Goal: Transaction & Acquisition: Purchase product/service

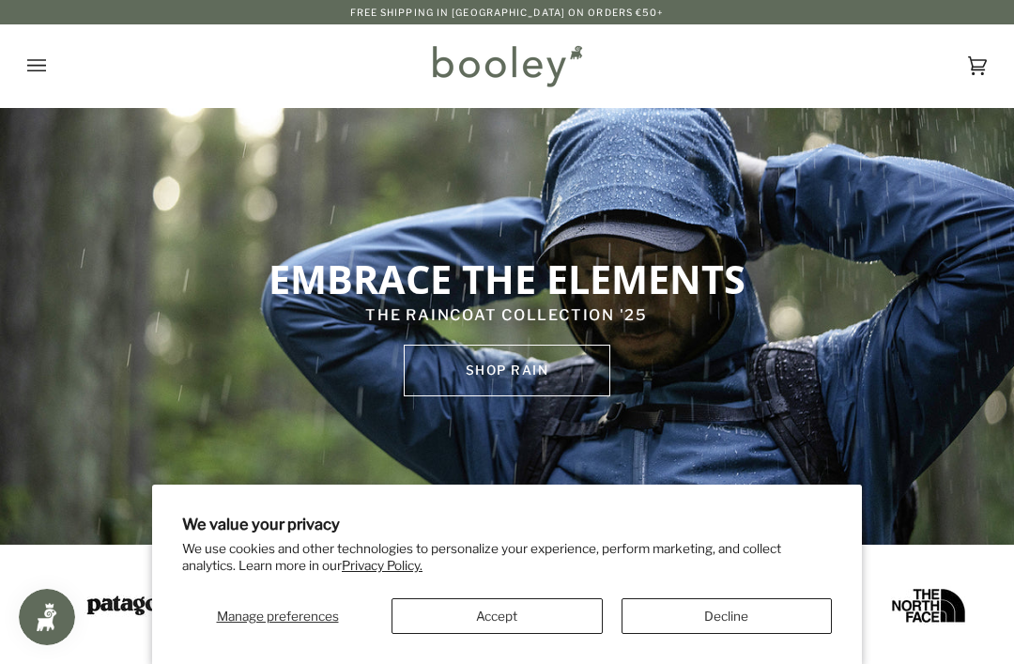
click at [522, 607] on button "Accept" at bounding box center [497, 616] width 211 height 36
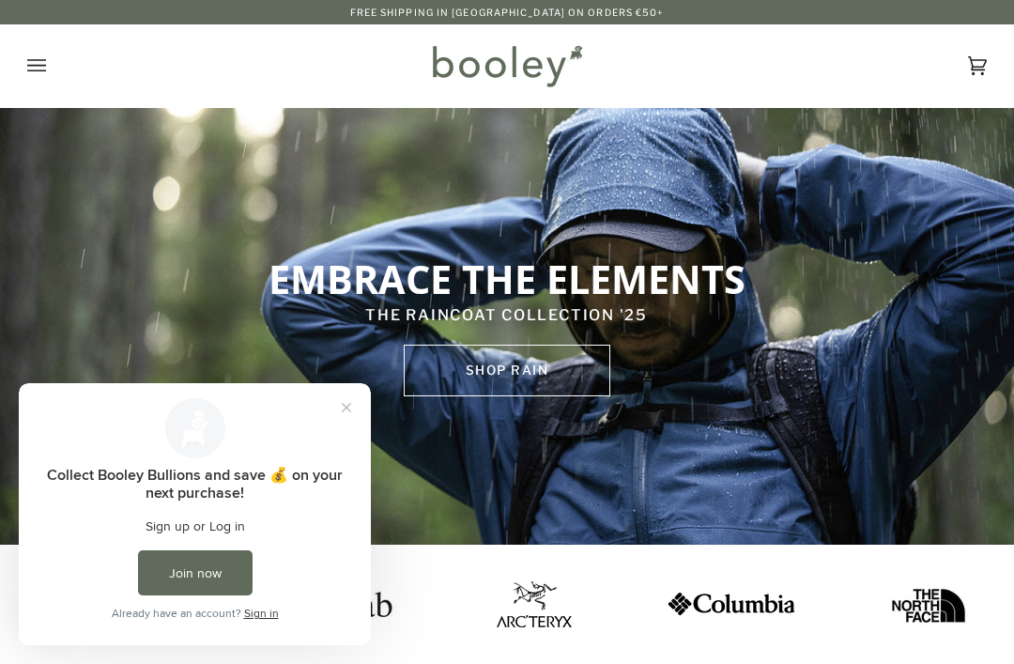
click at [44, 65] on icon "Open menu" at bounding box center [36, 65] width 19 height 12
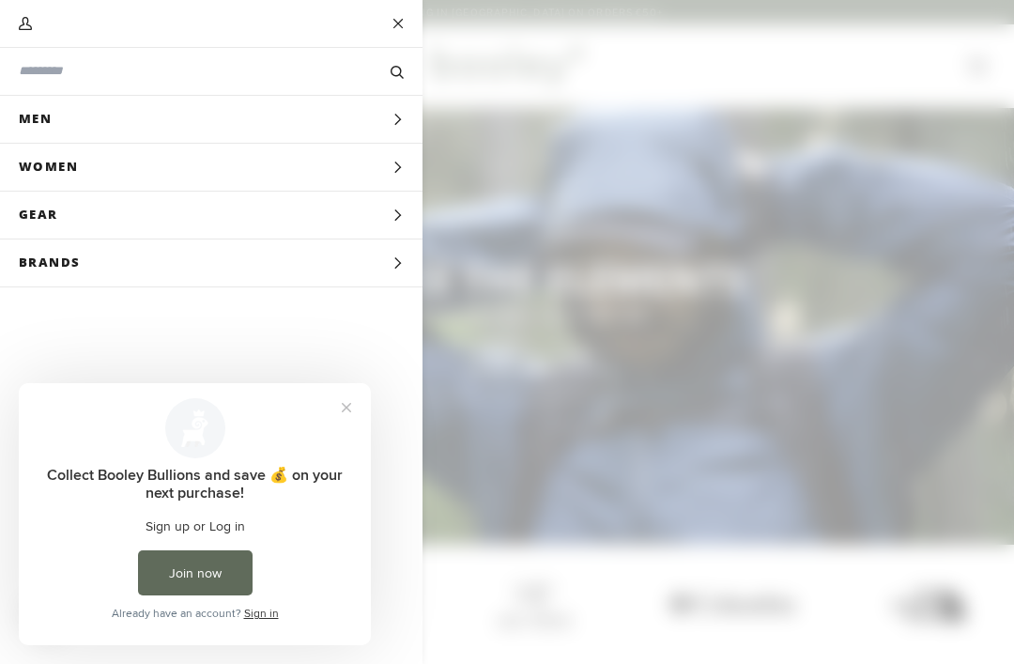
click at [375, 109] on button "Men Expand menu" at bounding box center [211, 120] width 423 height 48
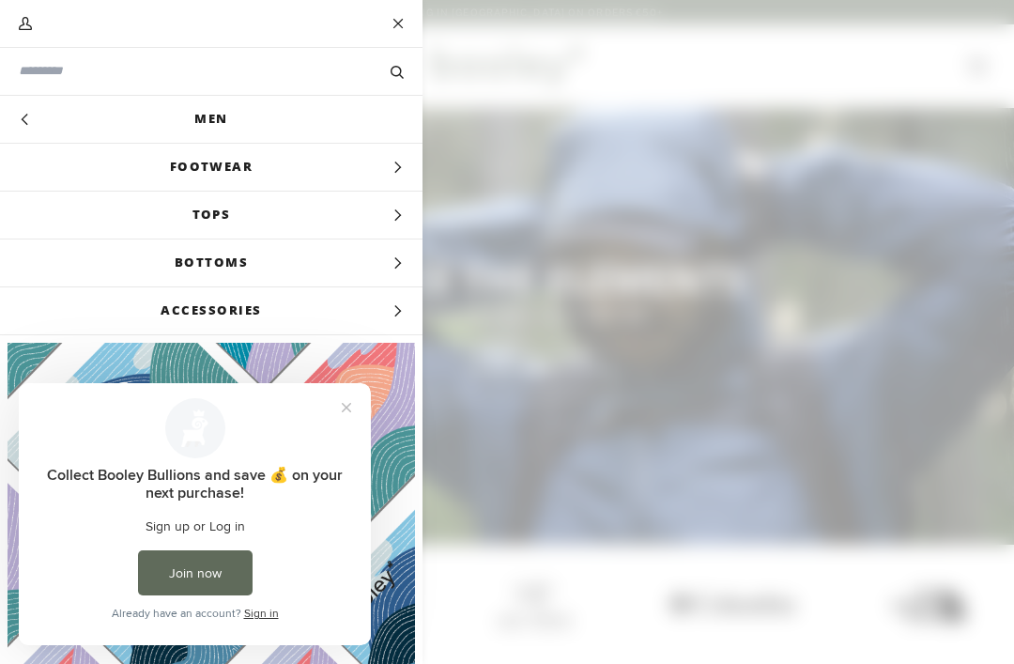
click at [389, 164] on span "Footwear" at bounding box center [211, 167] width 423 height 47
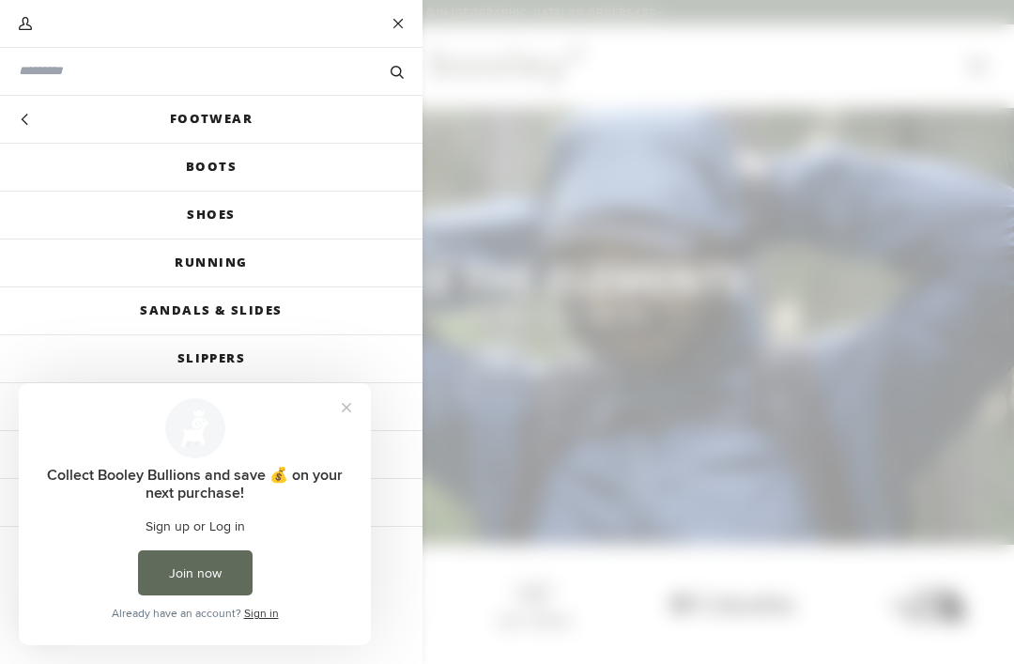
click at [332, 167] on link "Boots" at bounding box center [211, 167] width 423 height 47
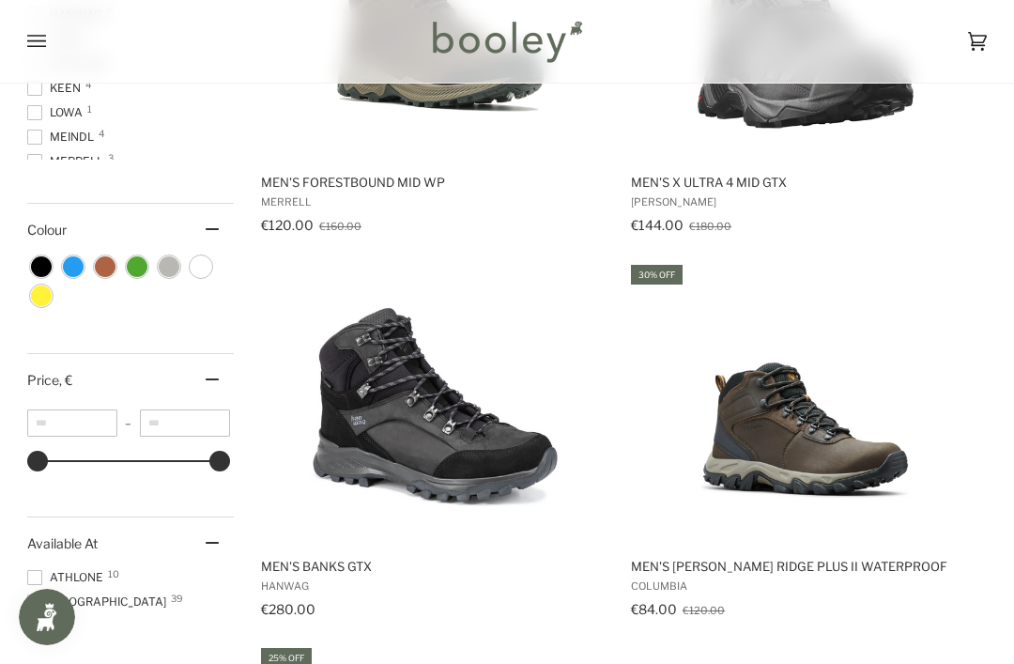
scroll to position [807, 0]
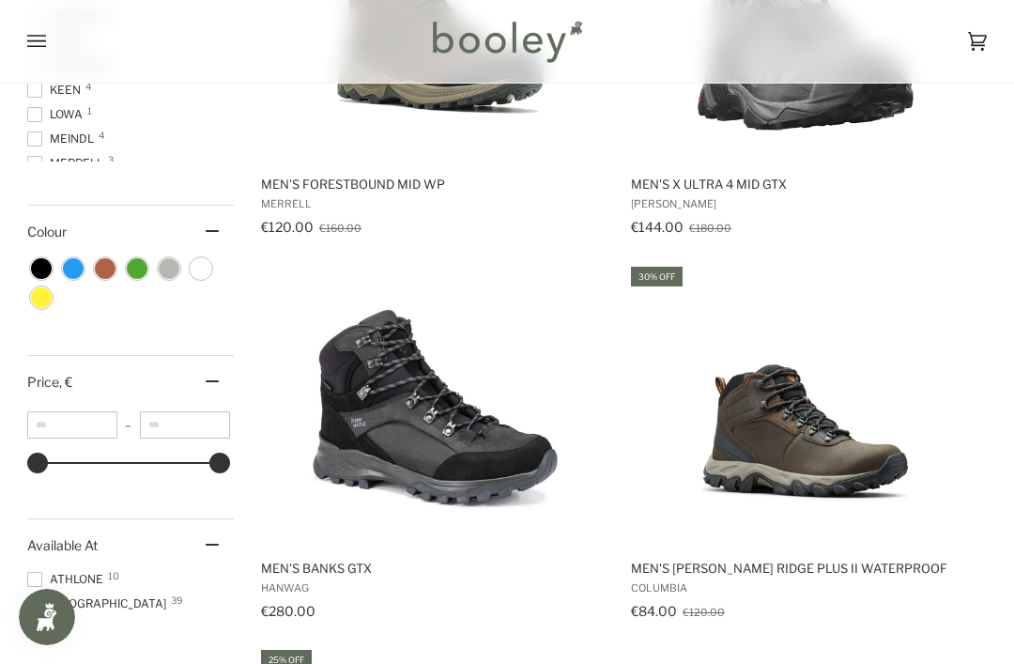
click at [843, 457] on img "Men's Newton Ridge Plus II Waterproof" at bounding box center [806, 405] width 282 height 282
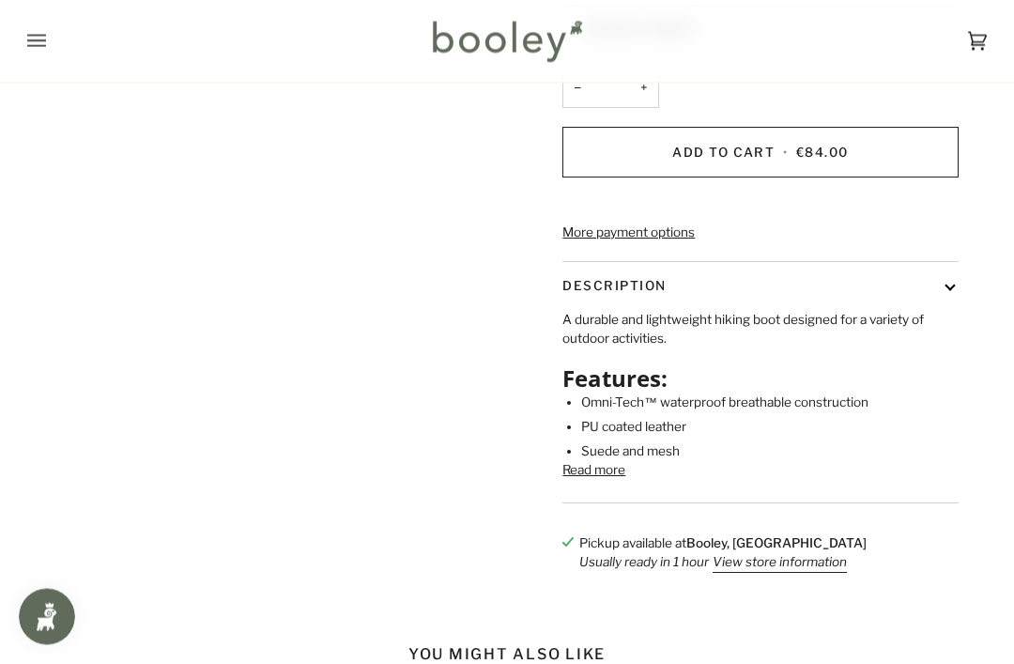
scroll to position [570, 0]
click at [614, 460] on button "Read more" at bounding box center [594, 469] width 63 height 19
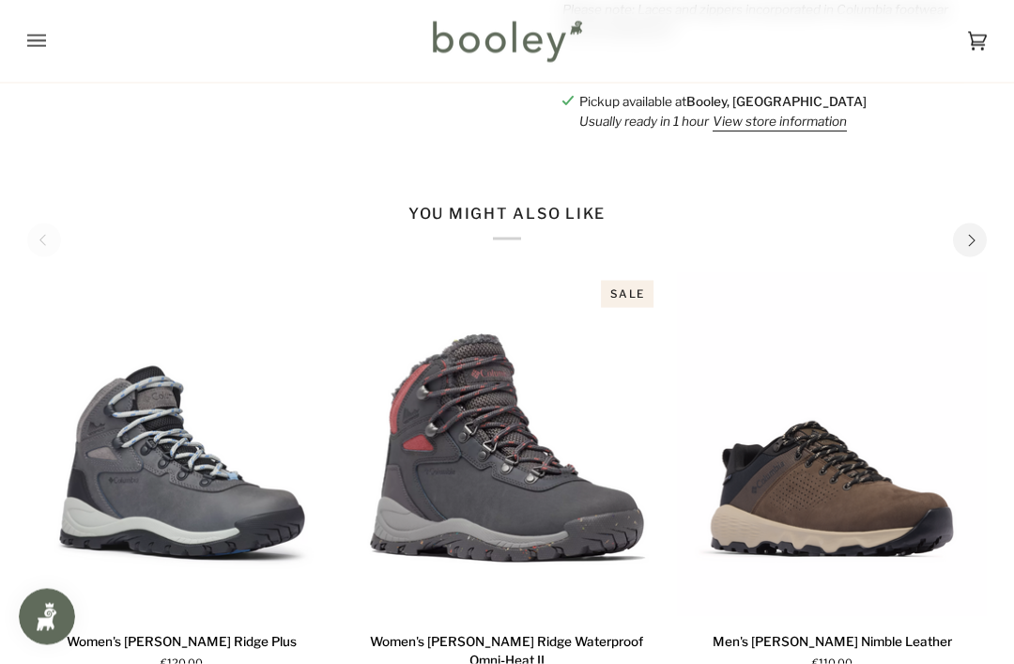
scroll to position [1260, 0]
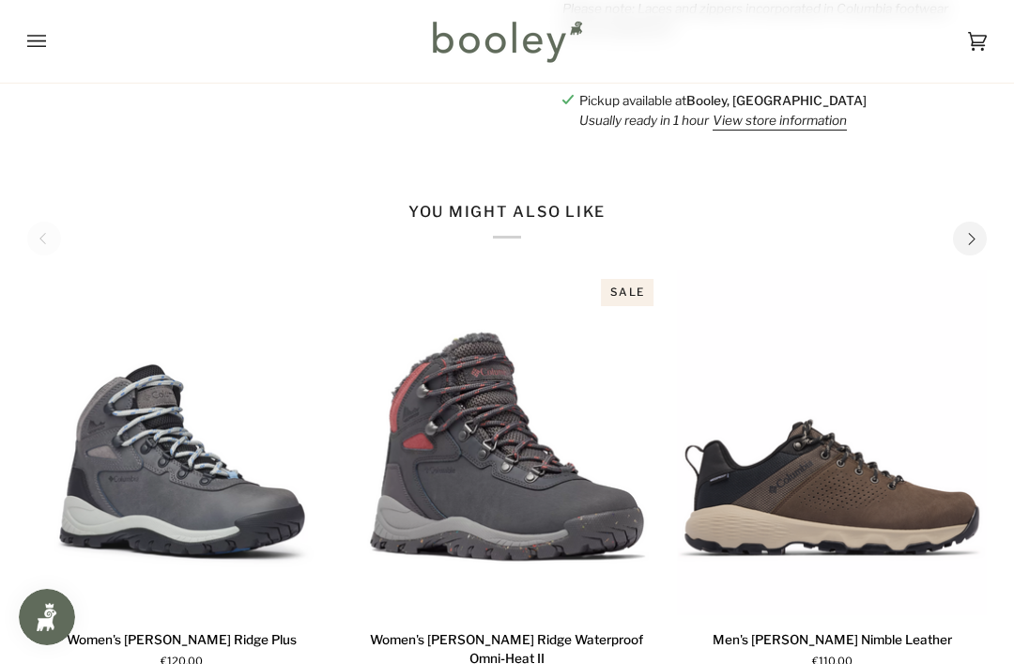
click at [936, 483] on img "Men's Newton Nimble Leather" at bounding box center [832, 443] width 310 height 345
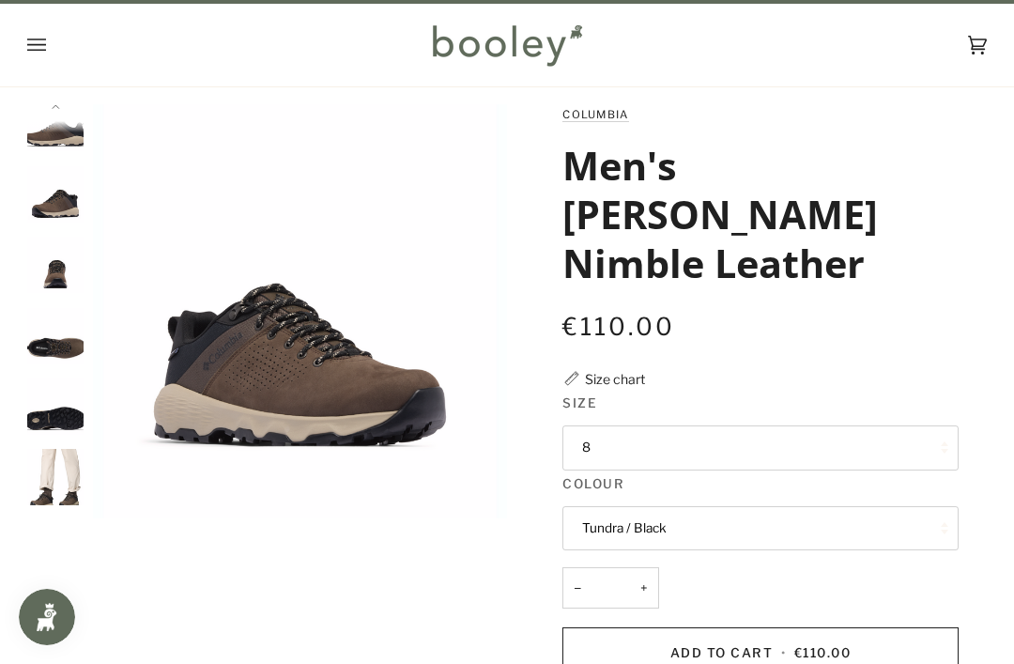
scroll to position [290, 0]
click at [62, 348] on img "Columbia Men's Newton Nimble Leather Tundra / Black - Booley Galway" at bounding box center [55, 338] width 56 height 56
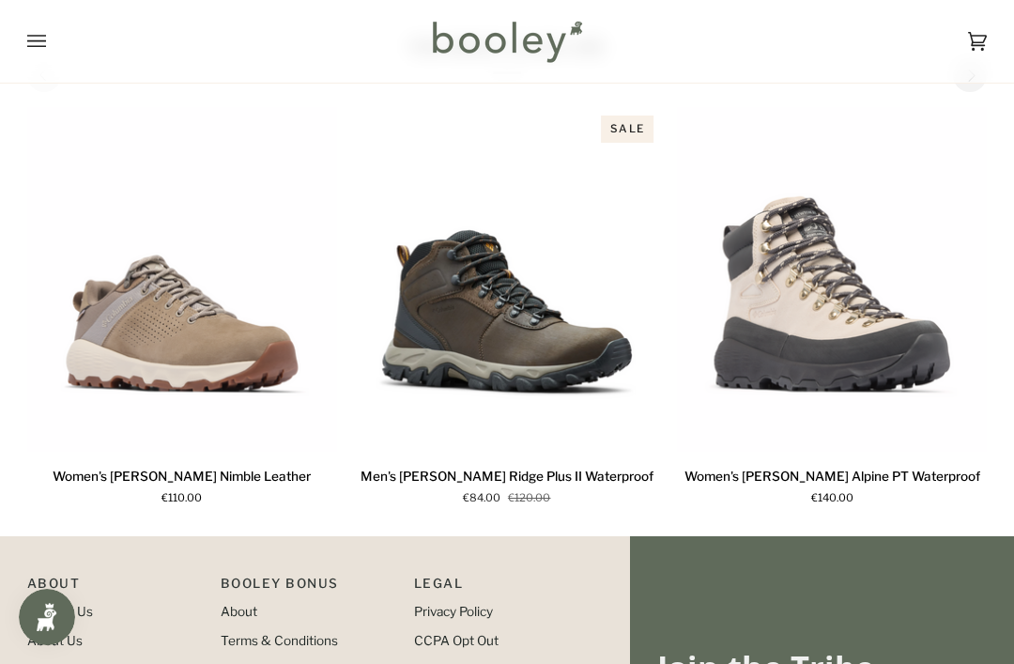
scroll to position [1099, 0]
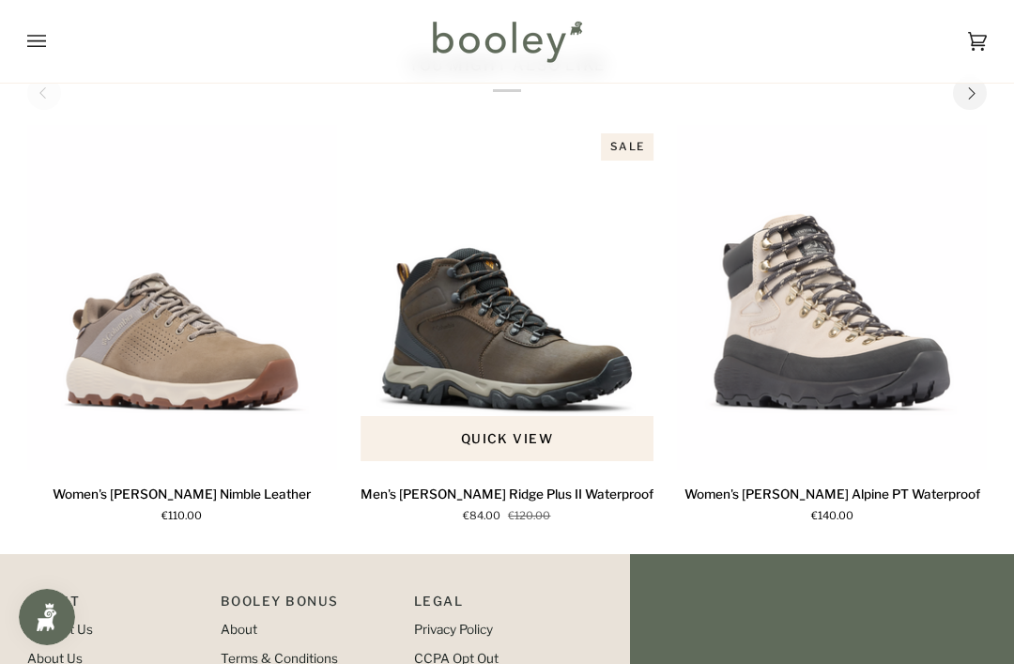
click at [539, 508] on span "€120.00" at bounding box center [529, 516] width 42 height 16
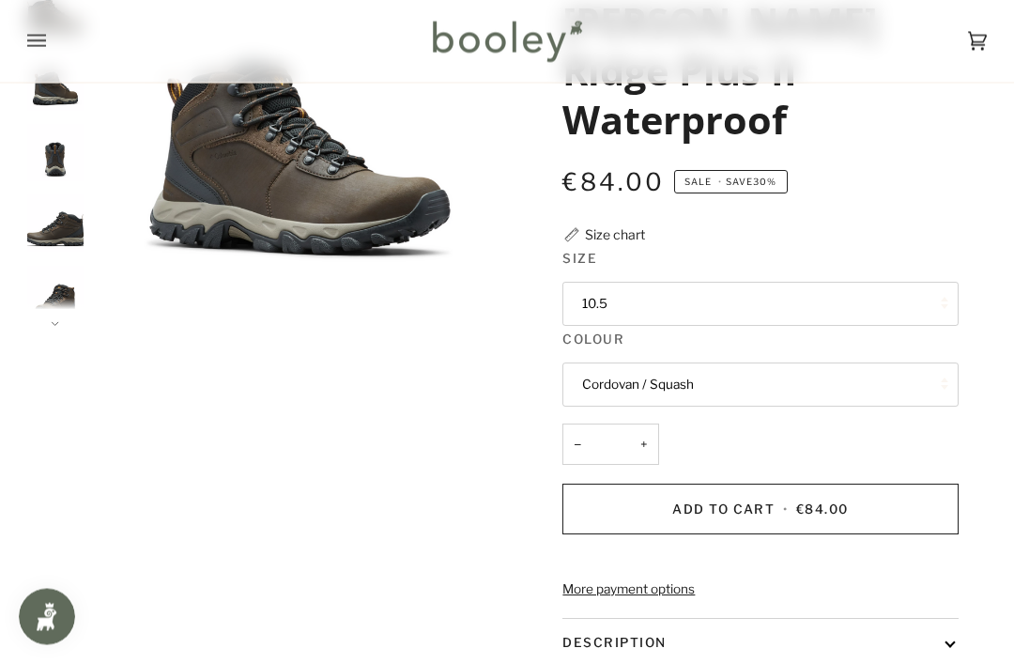
click at [848, 363] on button "Cordovan / Squash" at bounding box center [760, 385] width 395 height 45
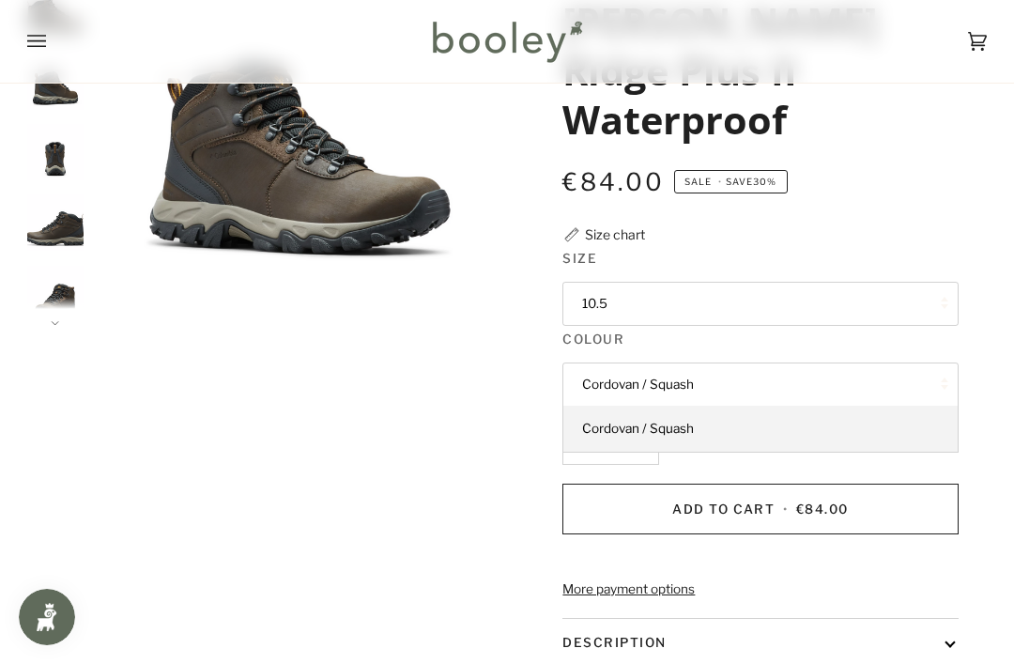
click at [863, 406] on link "Cordovan / Squash" at bounding box center [761, 428] width 394 height 45
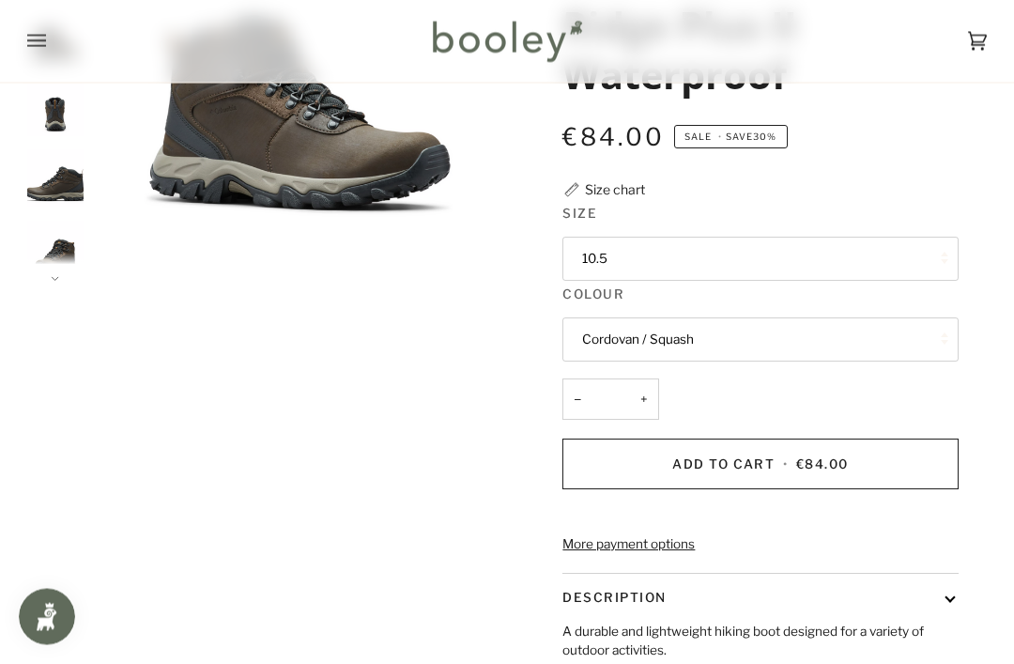
scroll to position [258, 0]
click at [880, 439] on button "Add to Cart • €84.00" at bounding box center [760, 464] width 395 height 51
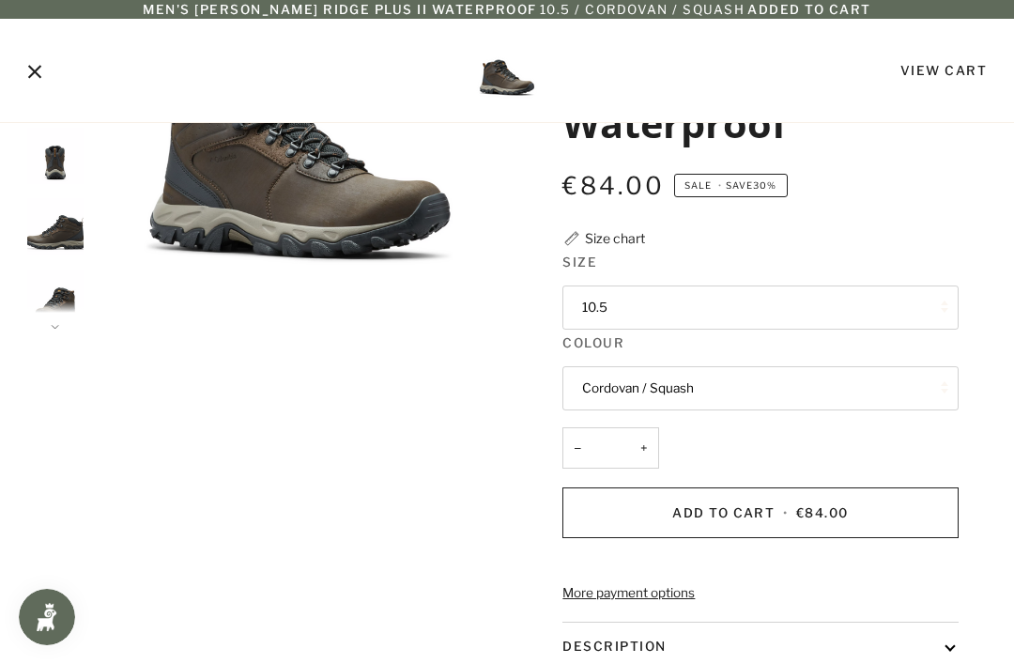
scroll to position [0, 0]
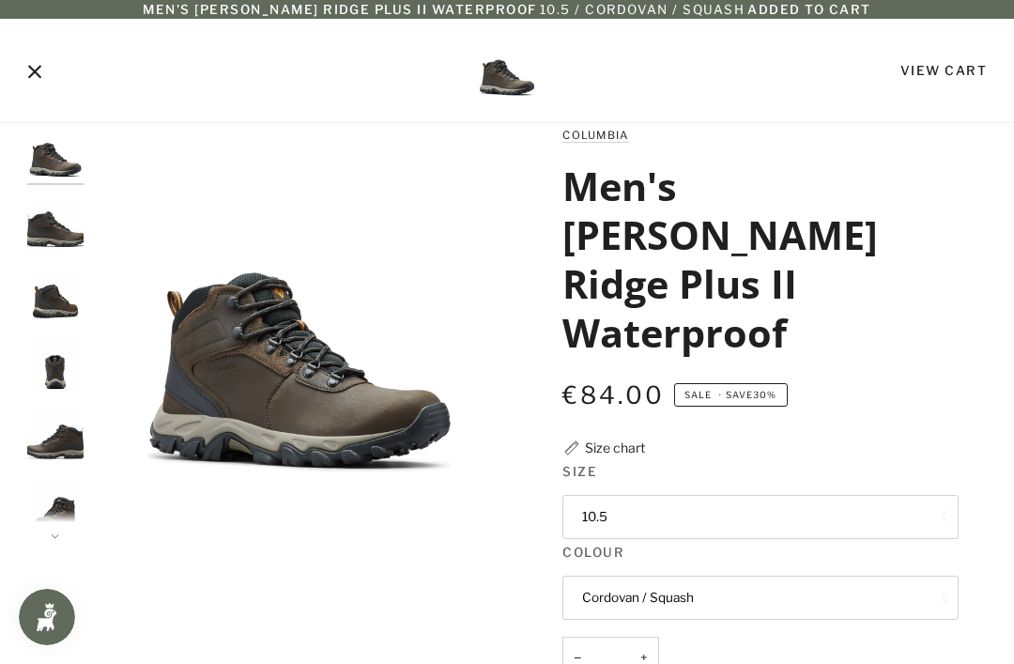
click at [959, 65] on link "View Cart" at bounding box center [944, 70] width 86 height 15
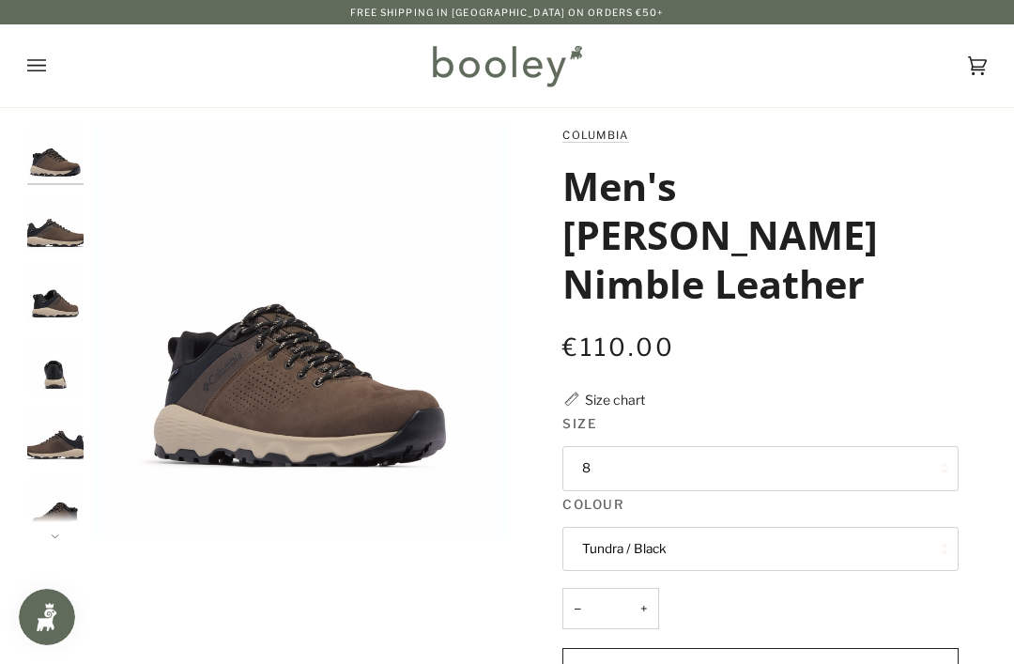
click at [53, 67] on button "Open menu" at bounding box center [55, 65] width 56 height 83
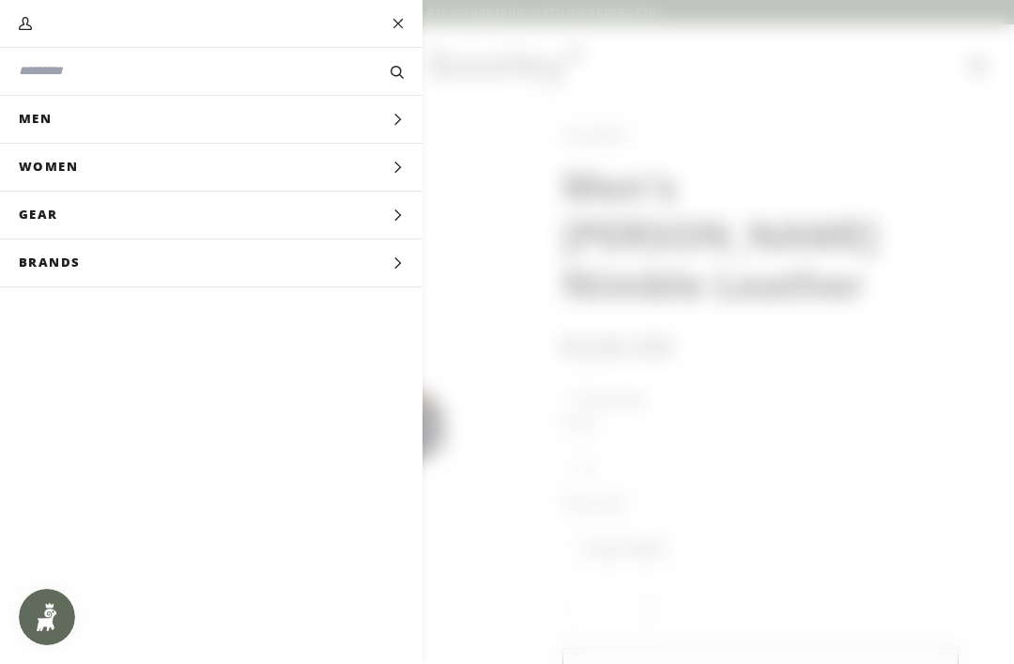
click at [393, 113] on span "Expand menu" at bounding box center [398, 119] width 12 height 19
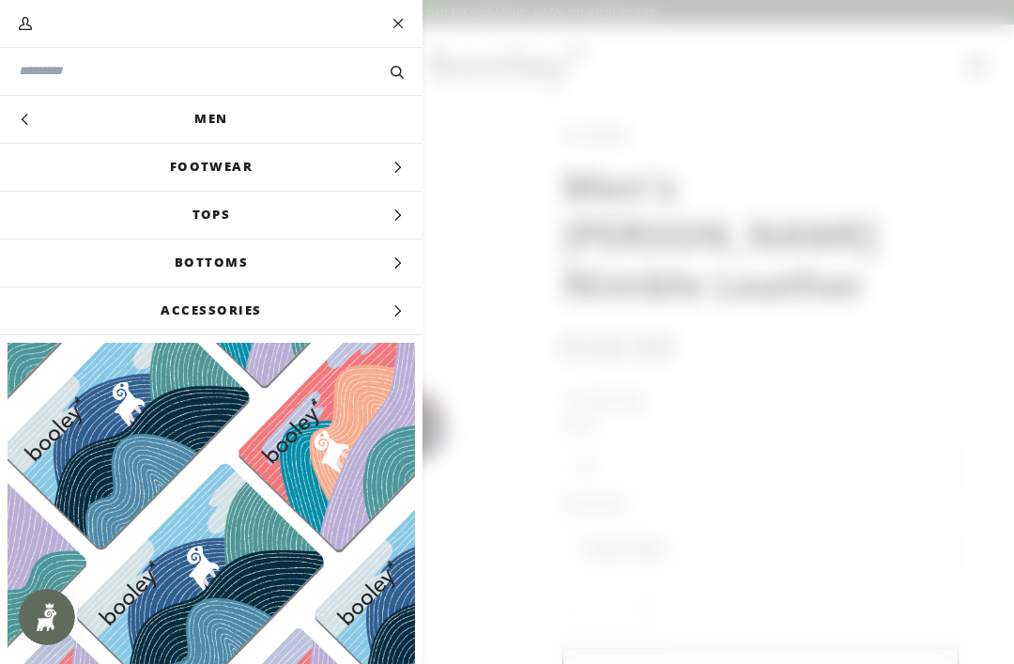
click at [392, 214] on icon "Main menu" at bounding box center [398, 215] width 12 height 12
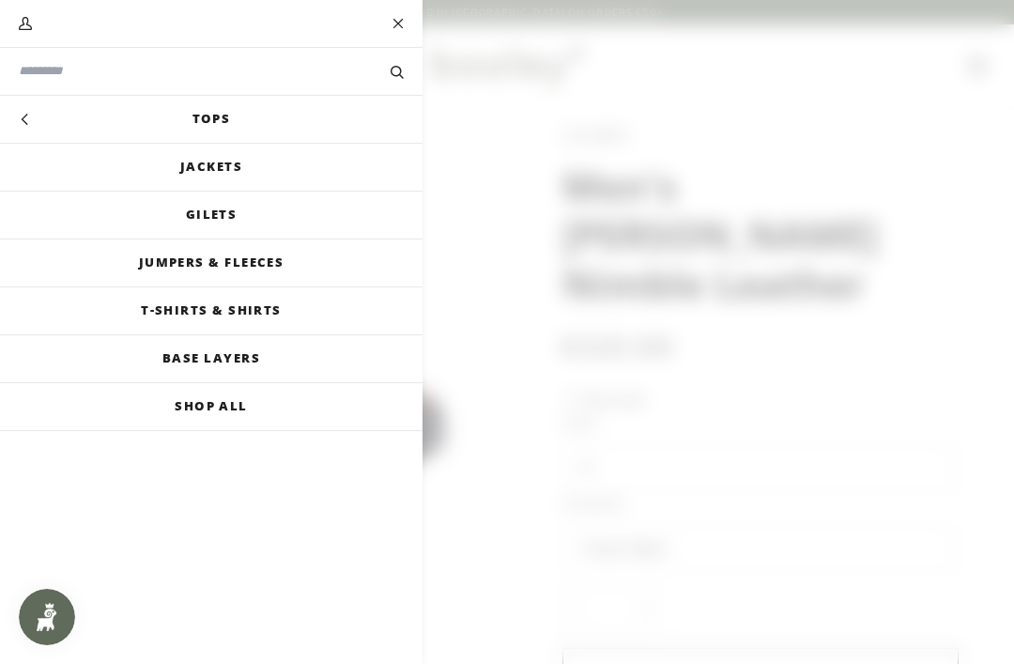
click at [363, 260] on link "Jumpers & Fleeces" at bounding box center [211, 263] width 423 height 47
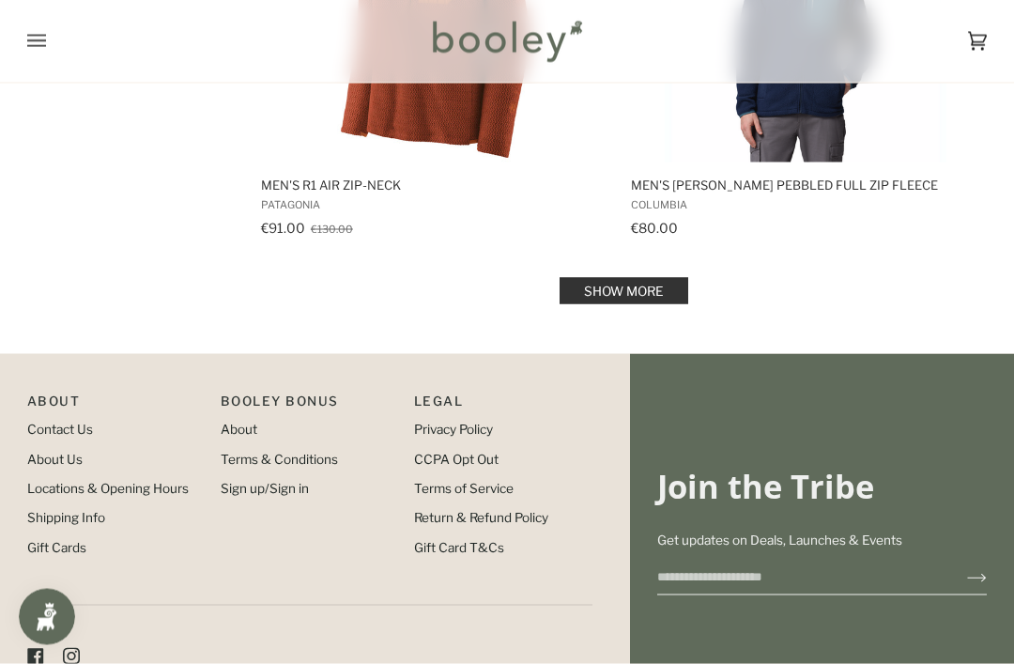
scroll to position [3877, 0]
click at [644, 290] on link "Show more" at bounding box center [624, 290] width 129 height 26
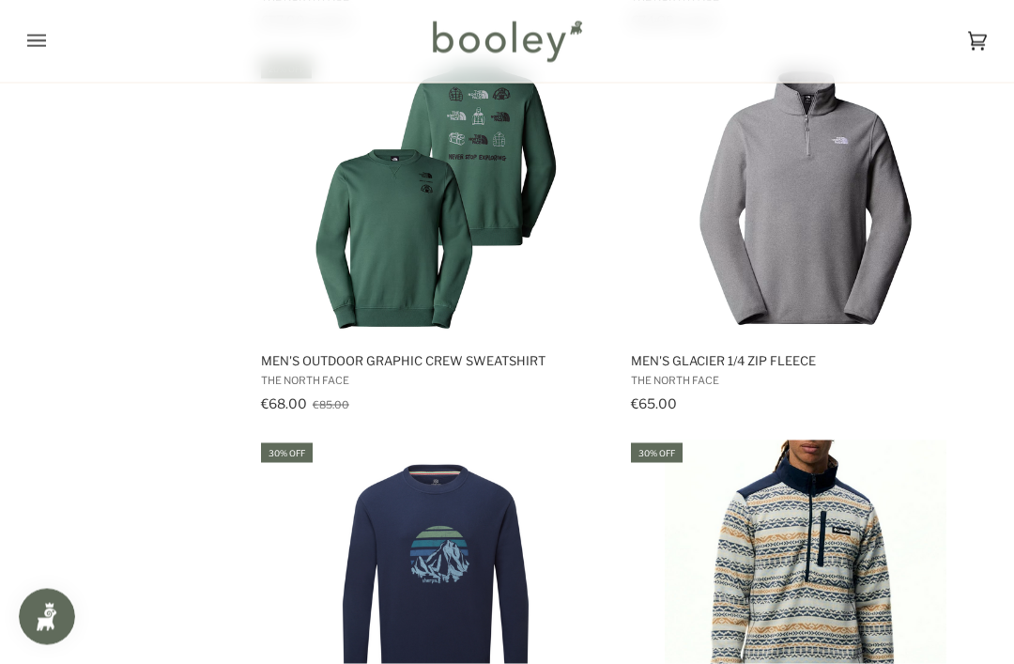
scroll to position [4853, 0]
click at [818, 262] on img "Men's Glacier 1/4 Zip Fleece" at bounding box center [806, 196] width 282 height 282
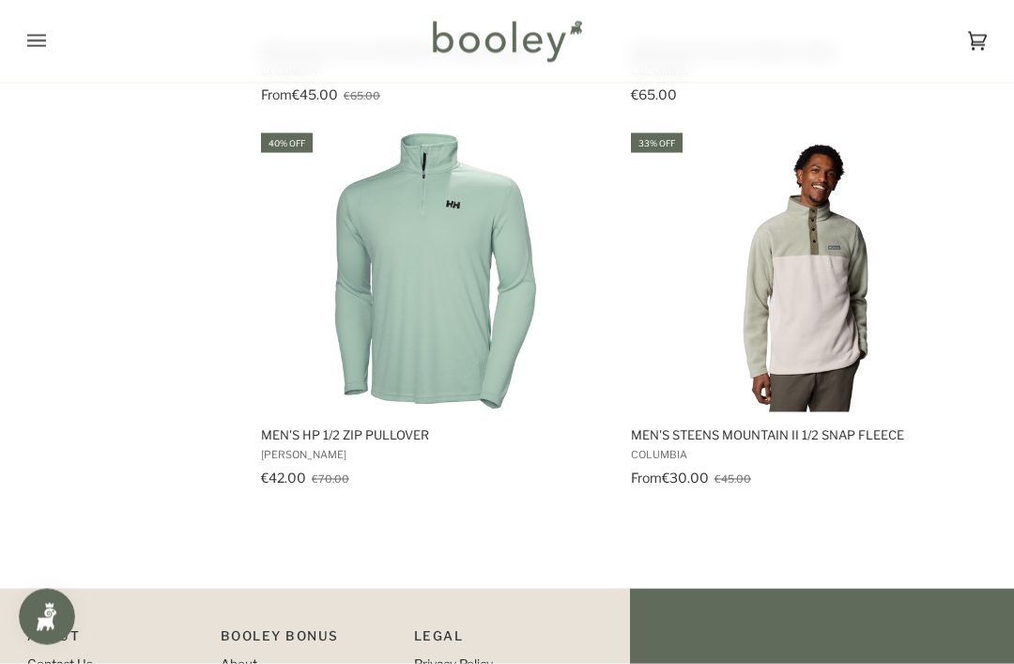
scroll to position [7099, 0]
click at [466, 315] on img "Men's HP 1/2 Zip Pullover" at bounding box center [436, 271] width 282 height 282
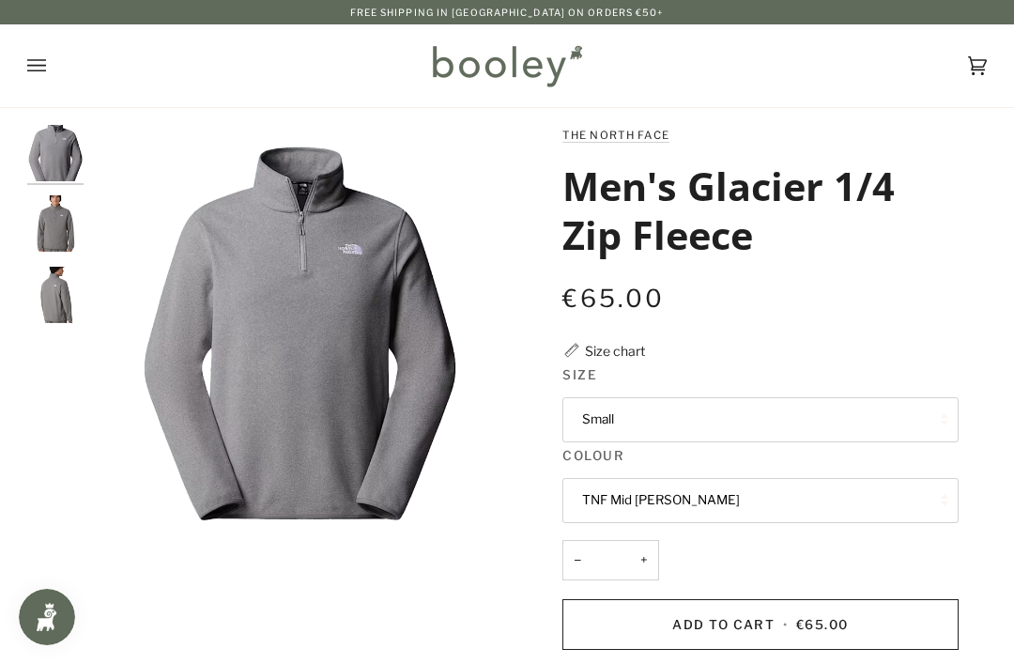
click at [65, 206] on img "The North Face Men's Glacier 1/4 Zip Fleece TNF Mid Grey Heather - Booley Galway" at bounding box center [55, 223] width 56 height 56
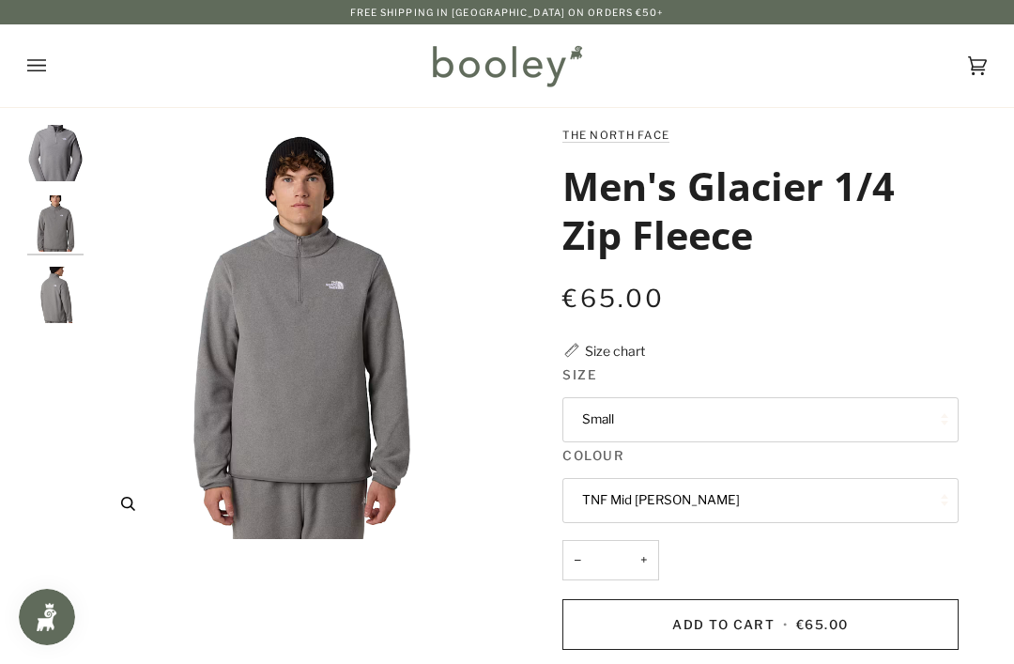
click at [139, 495] on button "Zoom" at bounding box center [128, 503] width 33 height 33
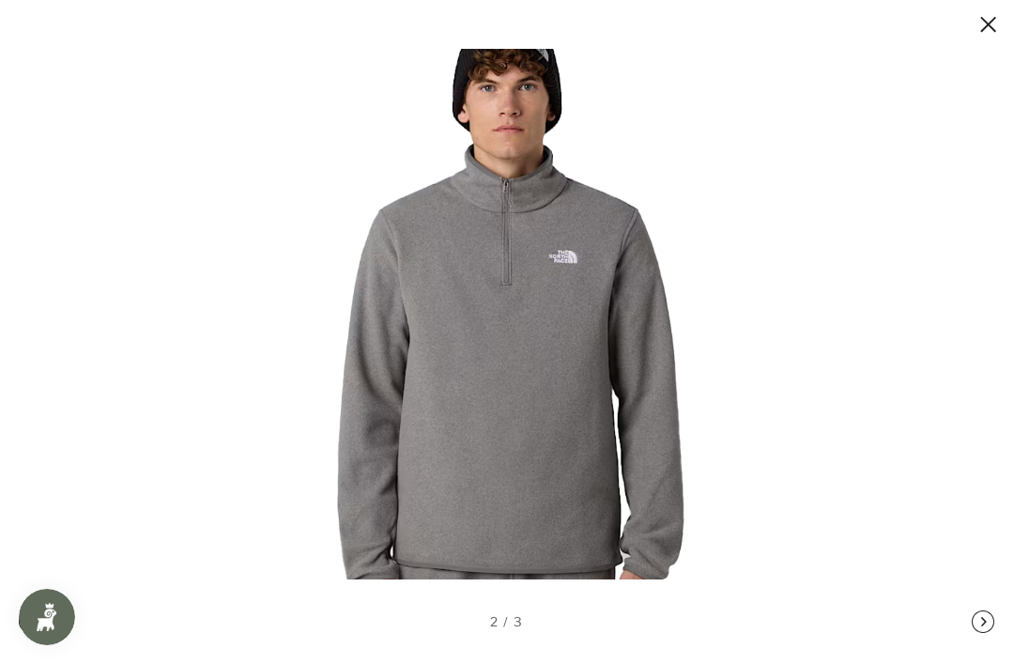
click at [982, 30] on button at bounding box center [970, 24] width 56 height 23
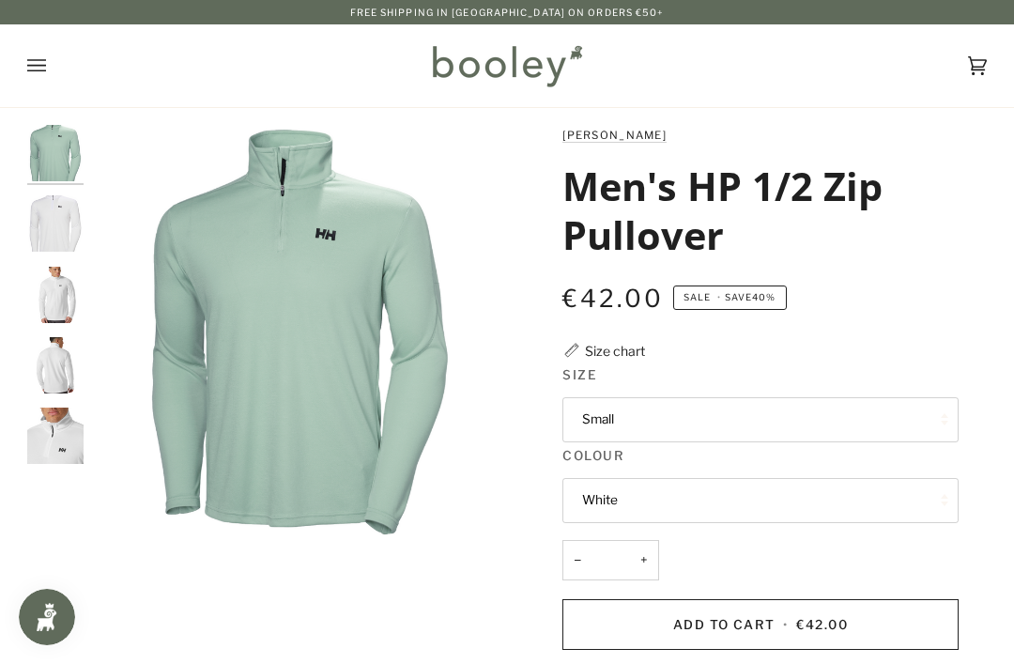
click at [812, 410] on button "Small" at bounding box center [760, 419] width 395 height 45
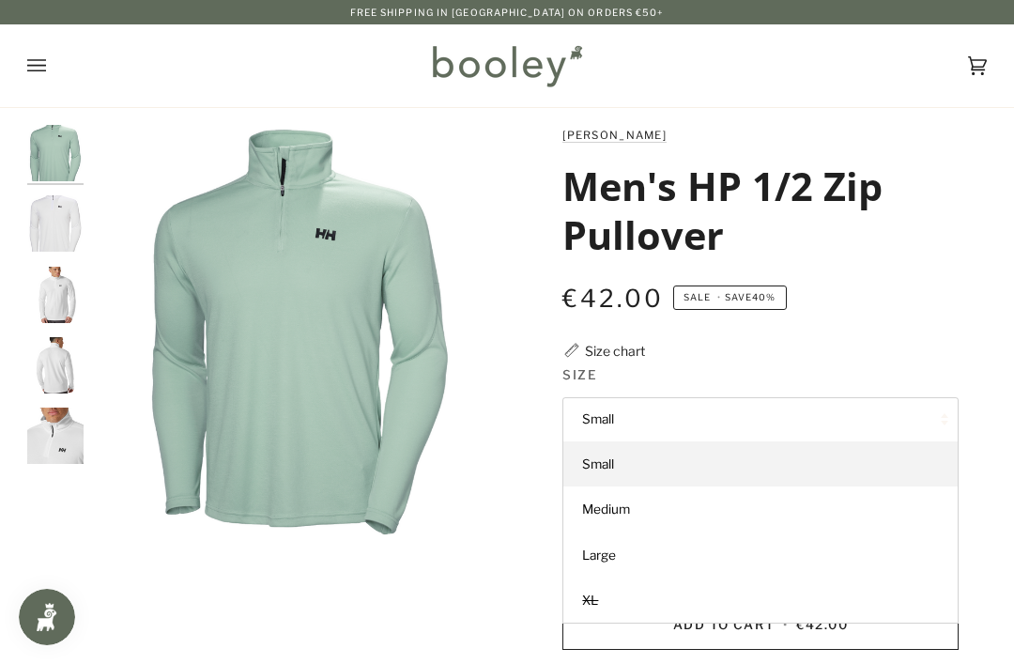
click at [664, 508] on link "Medium" at bounding box center [761, 509] width 394 height 45
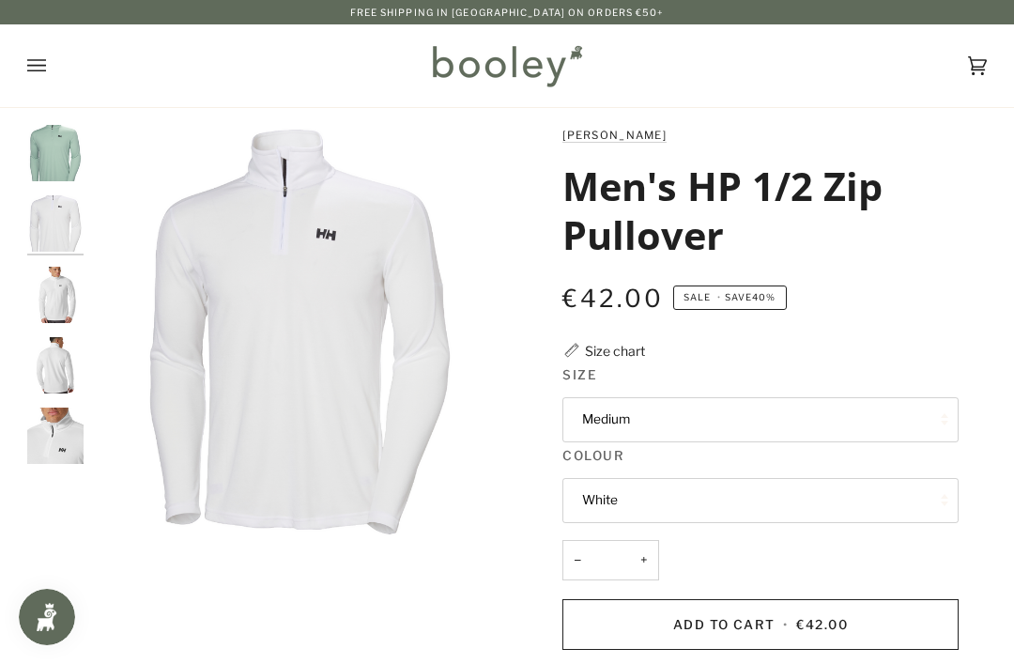
click at [894, 488] on button "White" at bounding box center [760, 500] width 395 height 45
click at [781, 571] on link "White" at bounding box center [761, 589] width 394 height 45
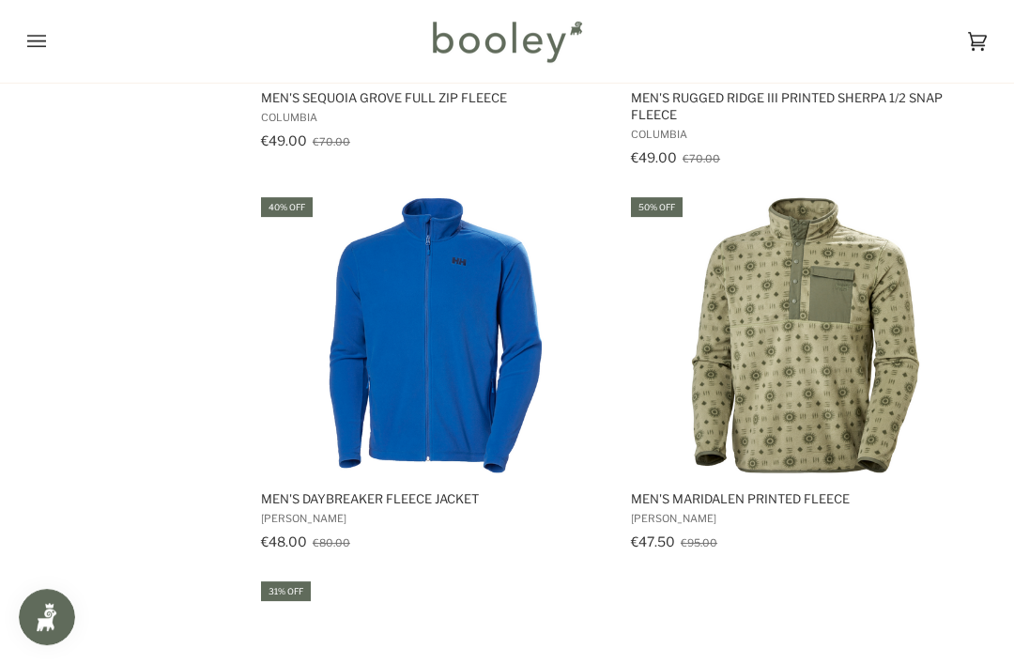
scroll to position [6252, 0]
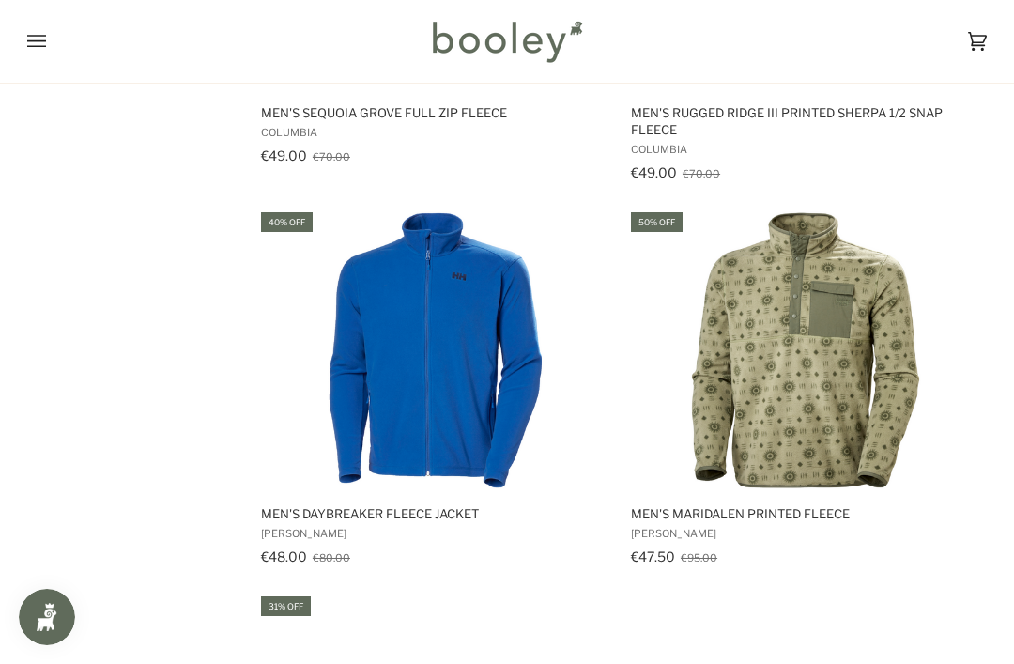
click at [471, 375] on img "Men's Daybreaker Fleece Jacket" at bounding box center [436, 350] width 282 height 282
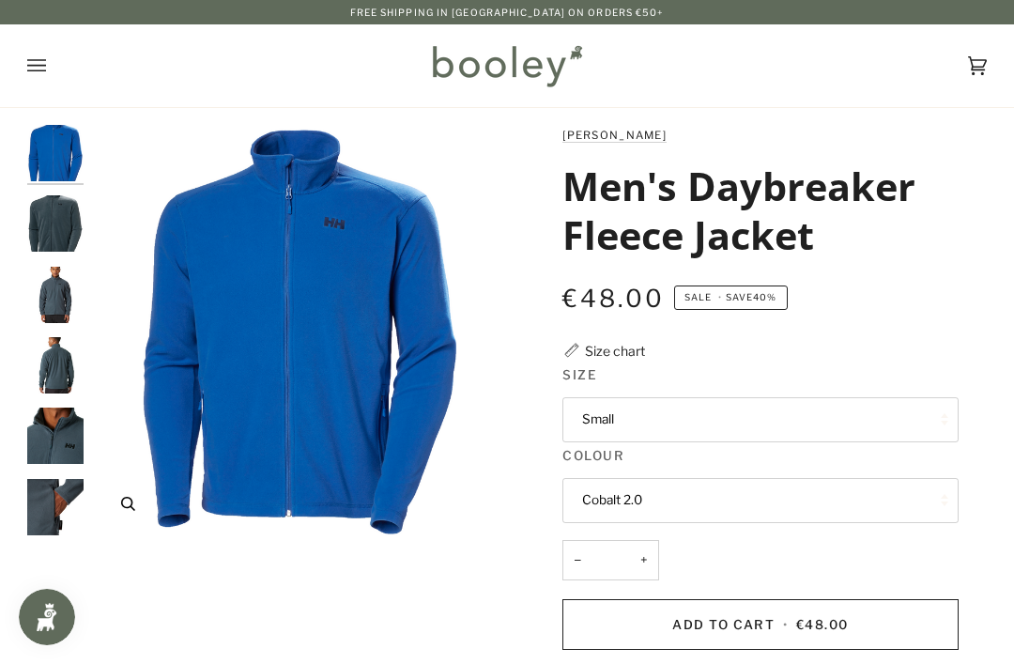
click at [389, 375] on img "Helly Hansen Men's Daybreaker Fleece Jacket Cobalt 2.0 - Booley Galway" at bounding box center [300, 332] width 414 height 414
click at [134, 493] on button "Zoom" at bounding box center [128, 503] width 33 height 33
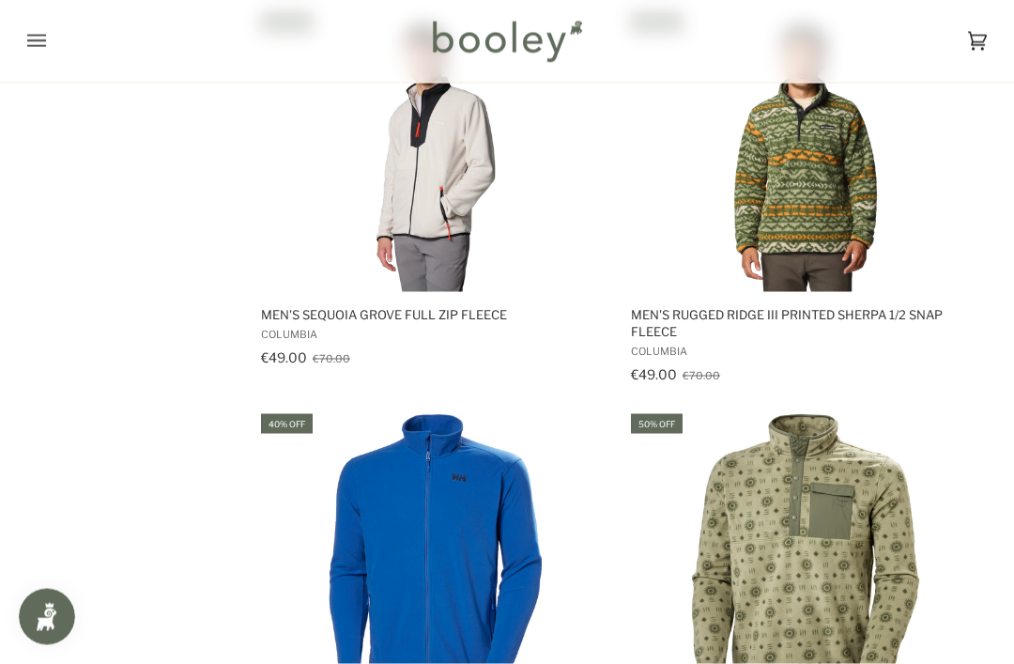
scroll to position [6051, 0]
click at [436, 556] on img "Men's Daybreaker Fleece Jacket" at bounding box center [436, 551] width 282 height 282
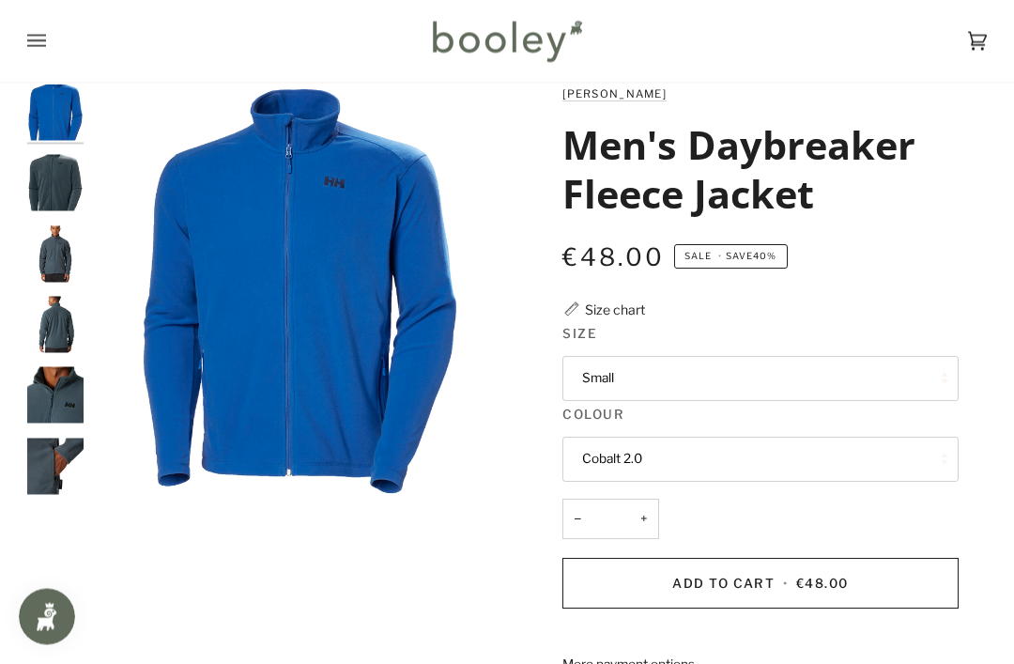
click at [906, 377] on button "Small" at bounding box center [760, 379] width 395 height 45
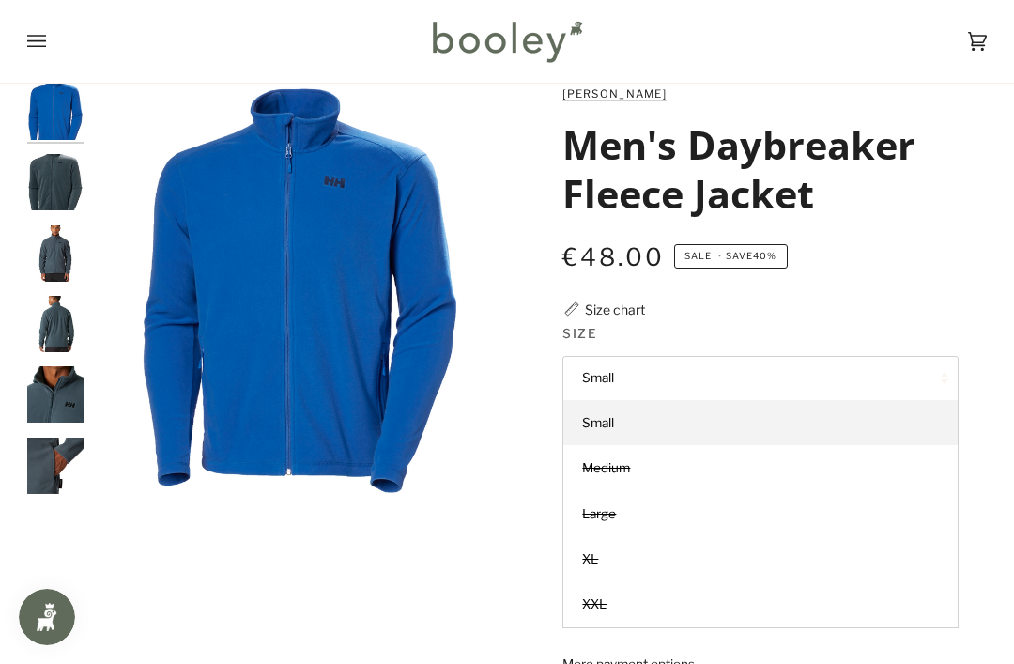
click at [645, 464] on link "Medium" at bounding box center [761, 467] width 394 height 45
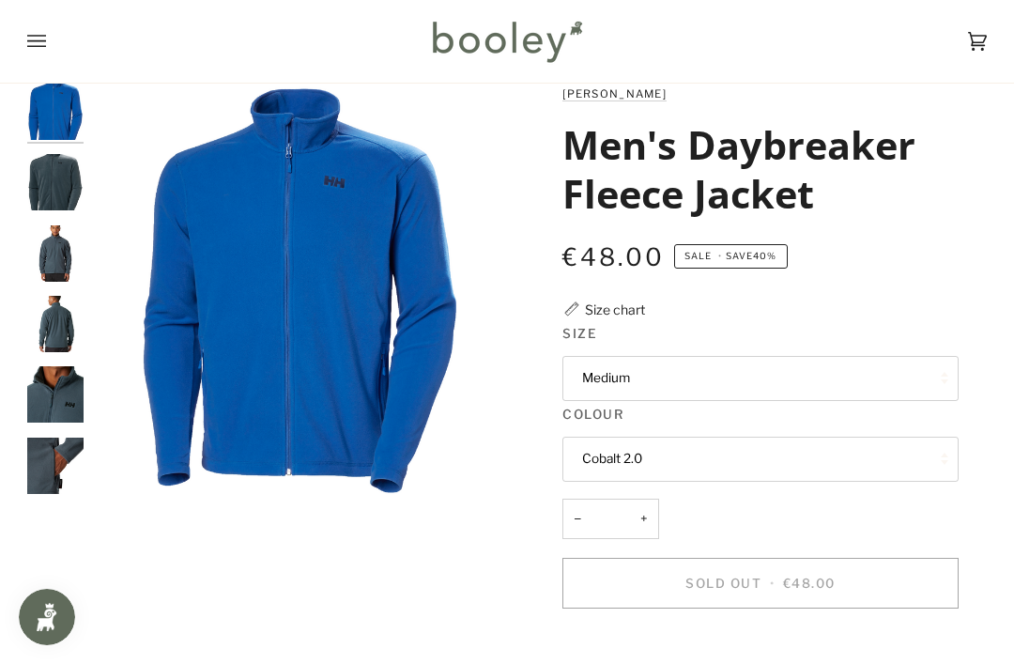
click at [707, 463] on button "Cobalt 2.0" at bounding box center [760, 459] width 395 height 45
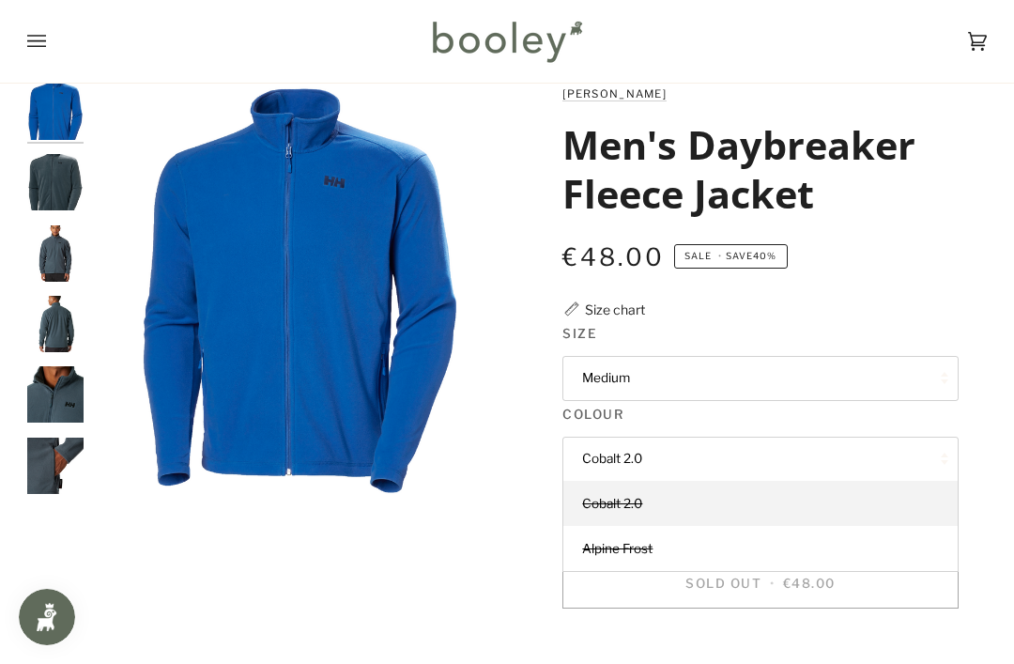
click at [733, 453] on button "Cobalt 2.0" at bounding box center [760, 459] width 395 height 45
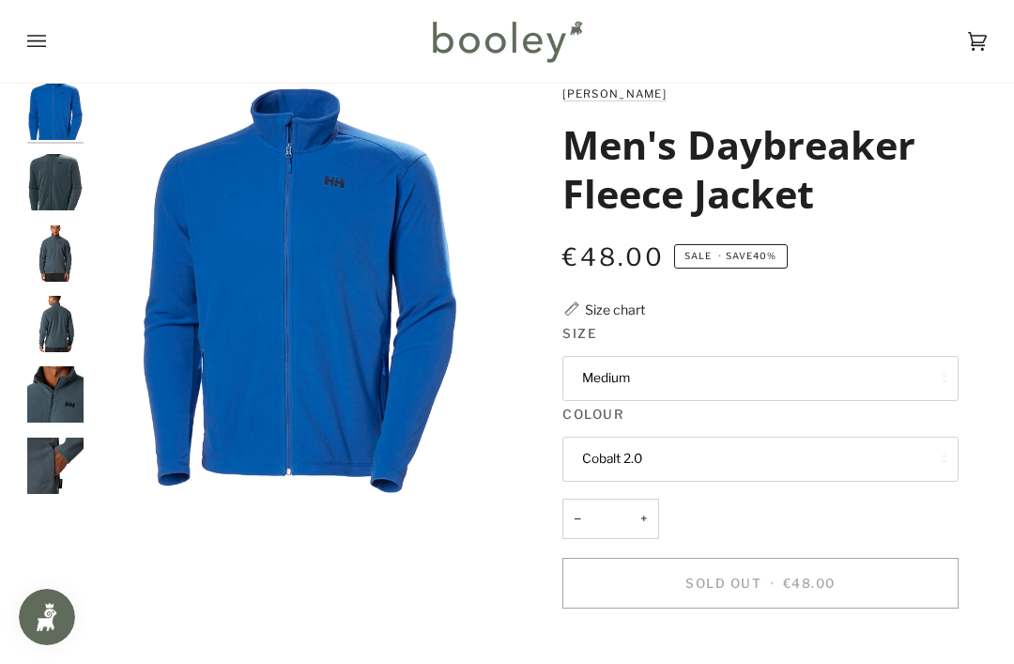
click at [63, 387] on img "Helly Hansen Men's Daybreaker Fleece Jacket Alpine Frost - Booley Galway" at bounding box center [55, 394] width 56 height 56
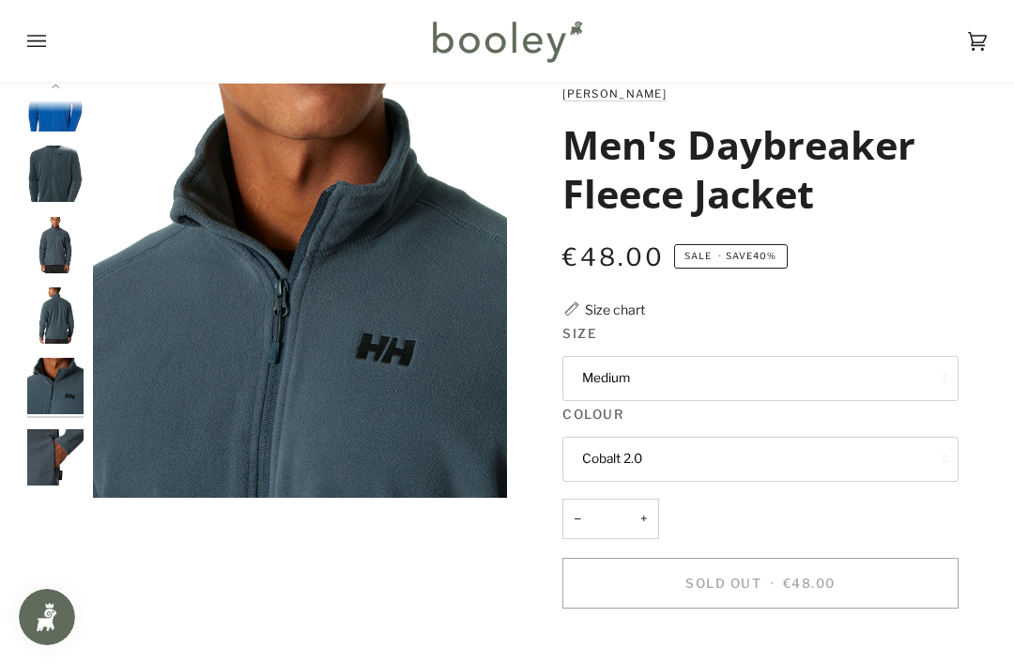
scroll to position [8, 0]
click at [67, 316] on img "Helly Hansen Men's Daybreaker Fleece Jacket Alpine Frost - Booley Galway" at bounding box center [55, 315] width 56 height 56
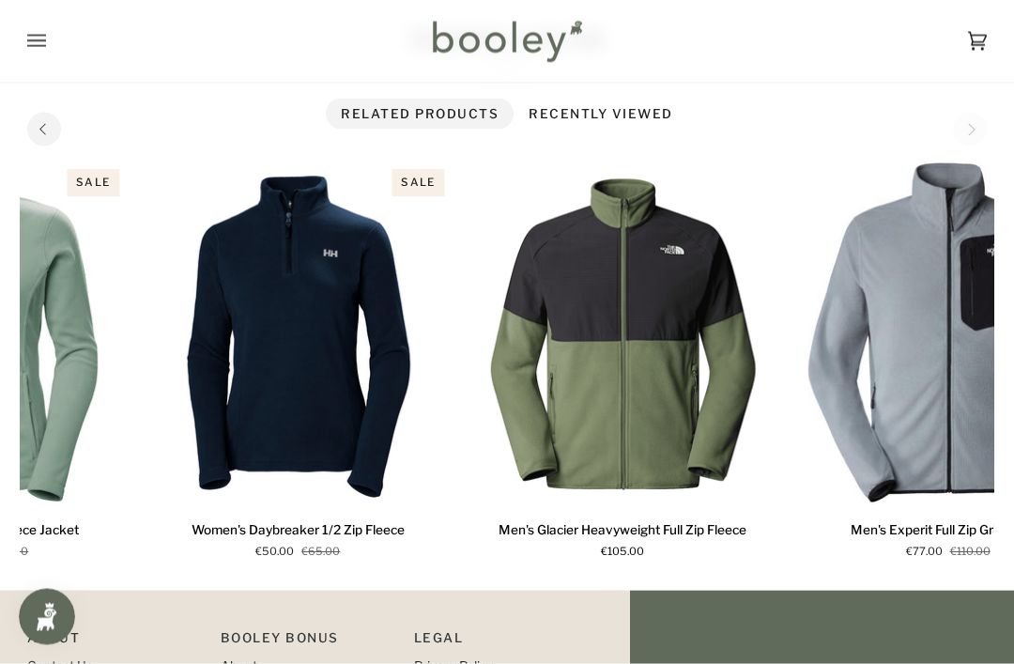
scroll to position [1065, 0]
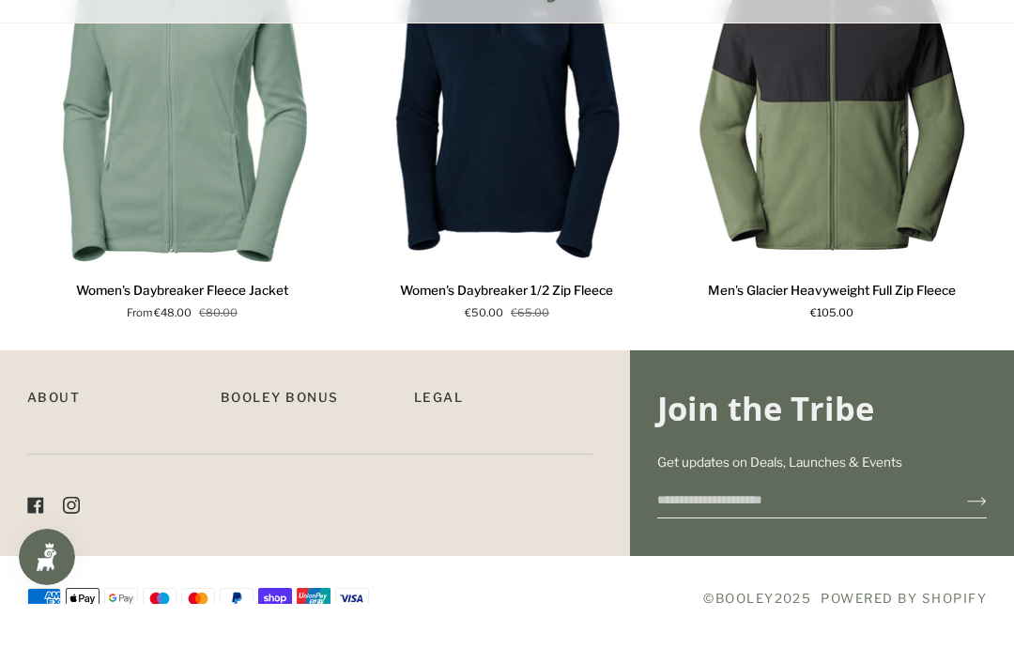
scroll to position [1240, 0]
